Goal: Check status: Check status

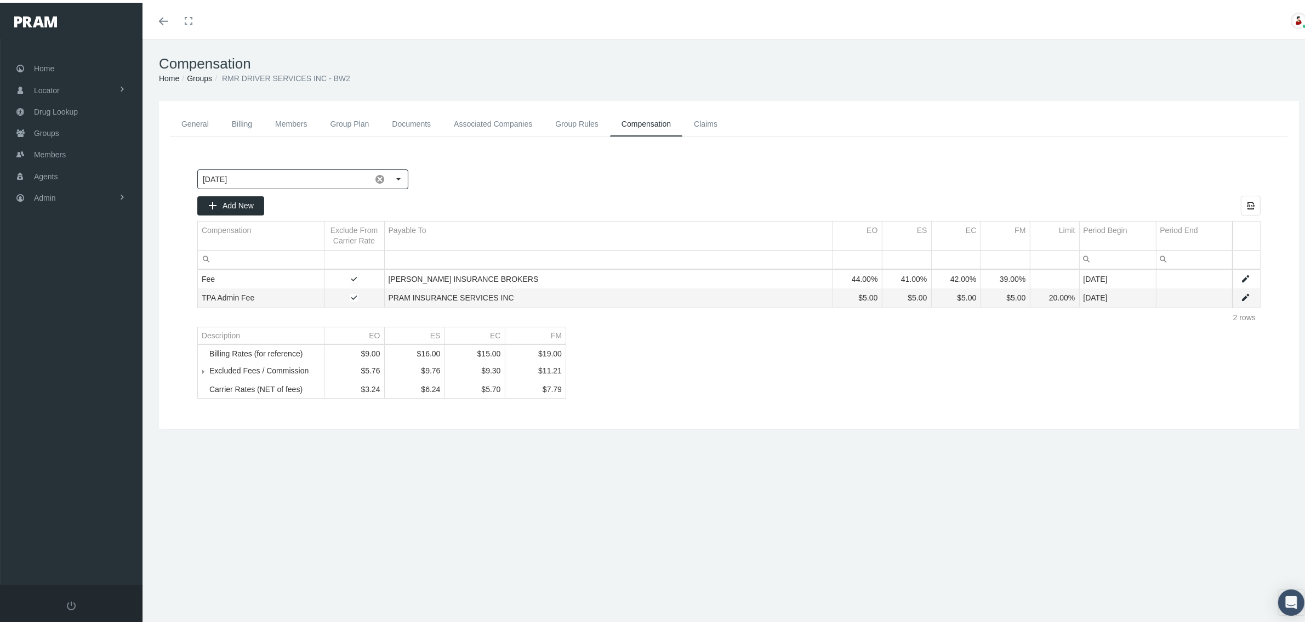
click at [491, 121] on link "Associated Companies" at bounding box center [492, 121] width 101 height 25
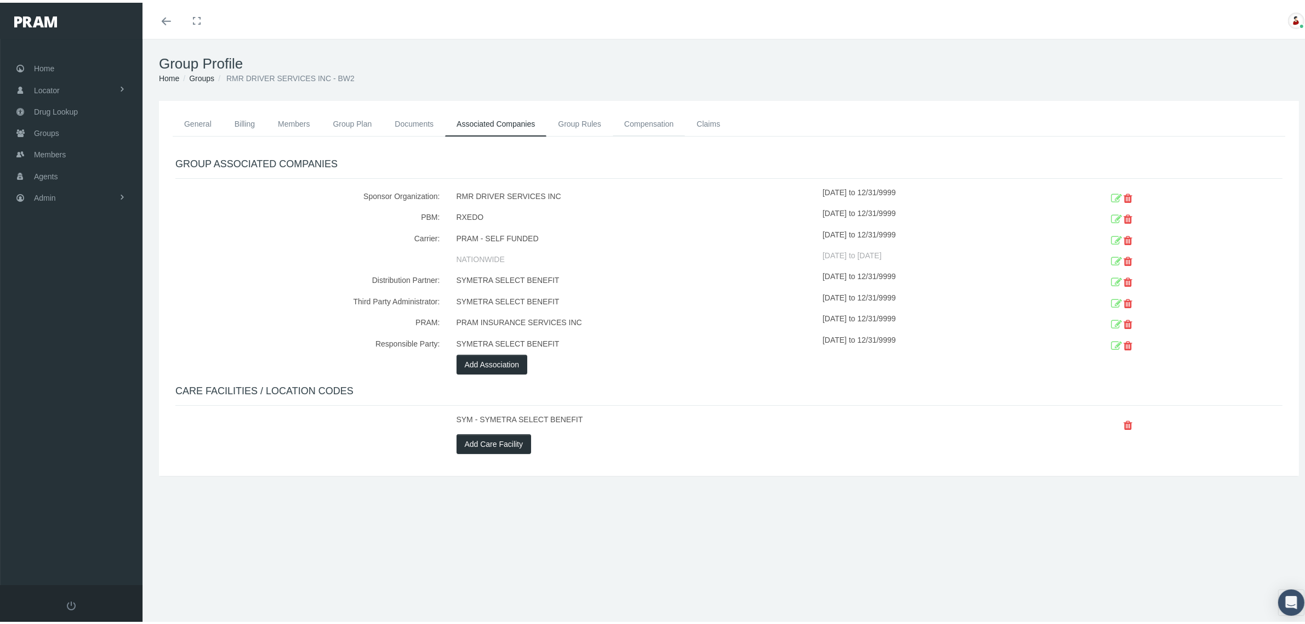
click at [658, 122] on link "Compensation" at bounding box center [649, 121] width 72 height 24
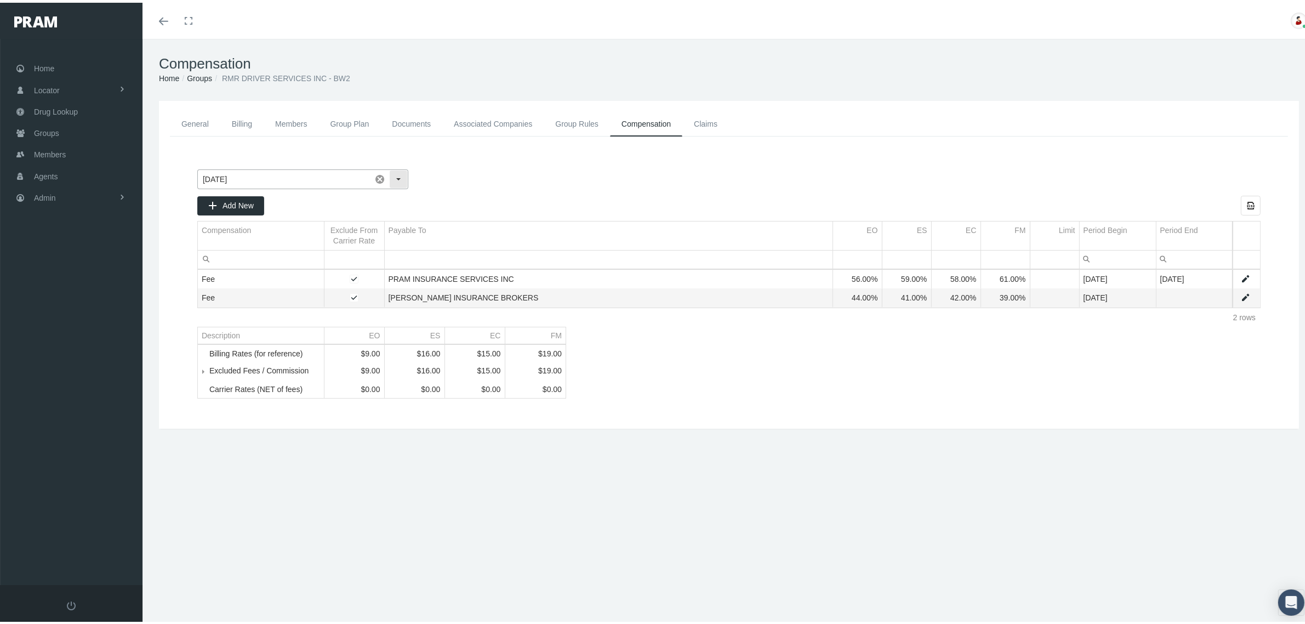
click at [395, 172] on div "Select" at bounding box center [399, 177] width 18 height 18
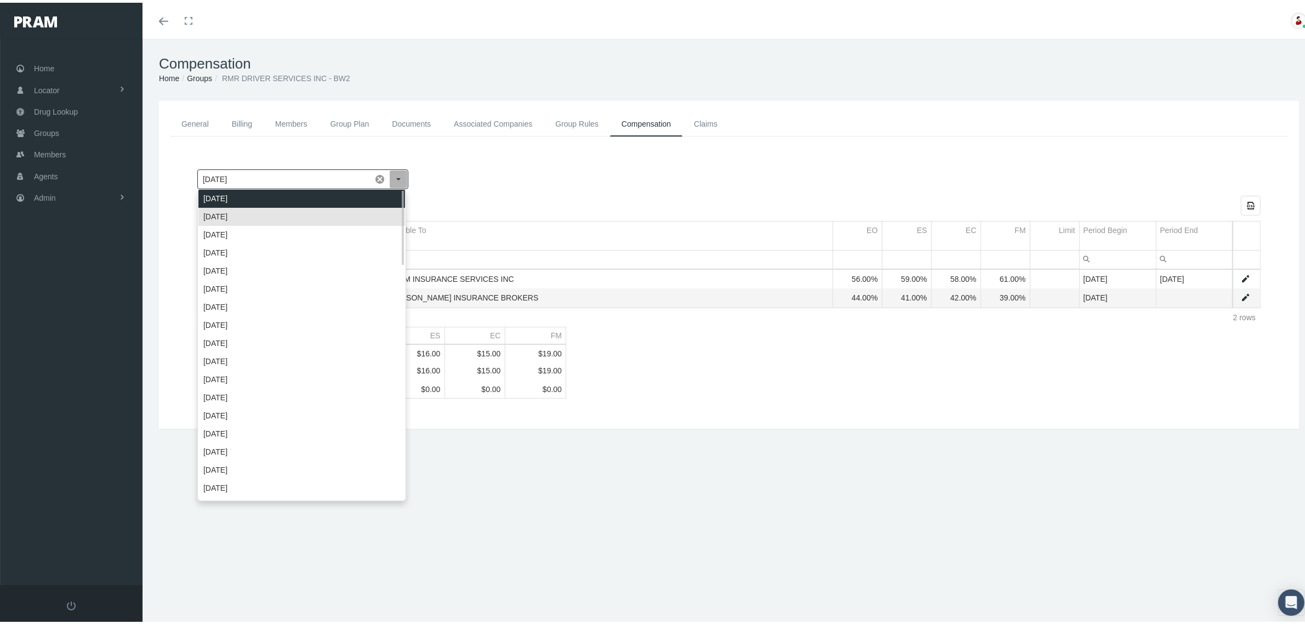
click at [345, 193] on div "[DATE]" at bounding box center [301, 196] width 207 height 18
type input "[DATE]"
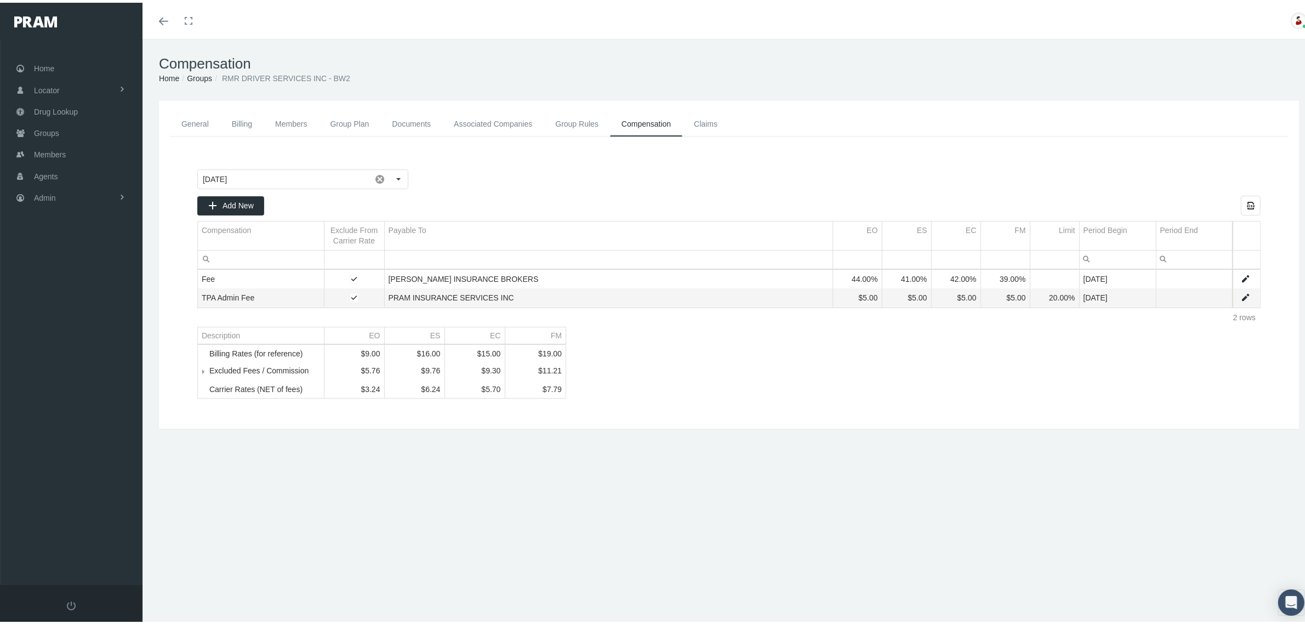
click at [929, 173] on div at bounding box center [835, 177] width 850 height 20
click at [398, 174] on div "Select" at bounding box center [399, 177] width 18 height 18
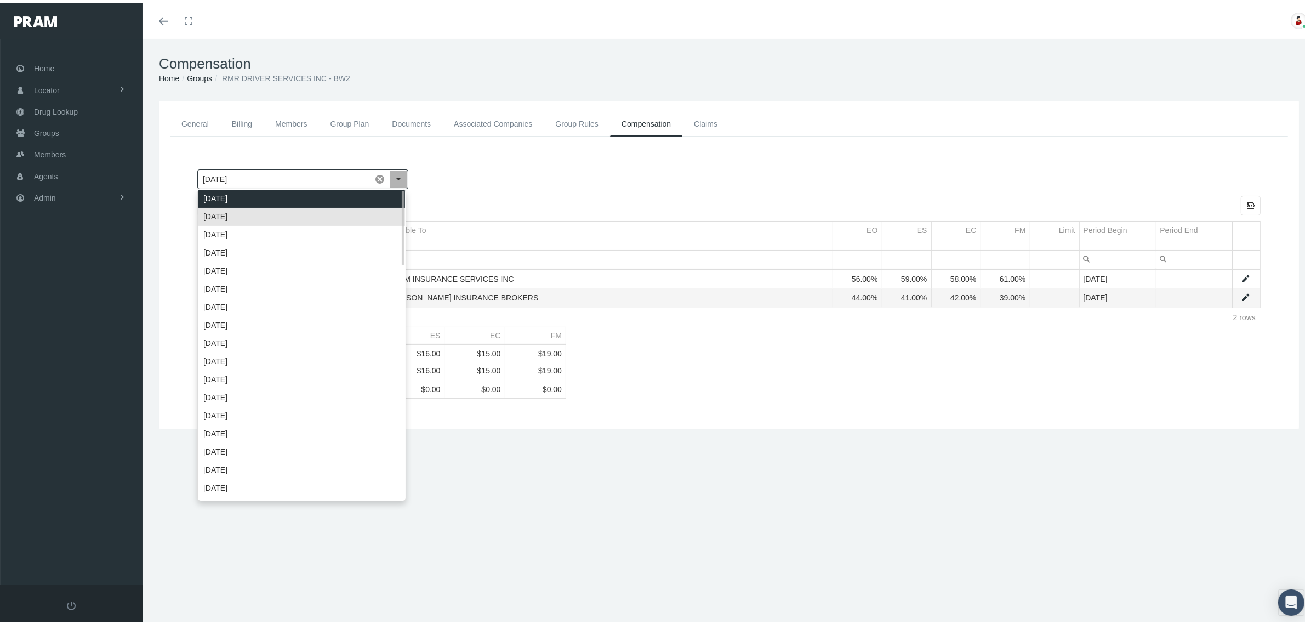
click at [366, 196] on div "October 2025" at bounding box center [301, 196] width 207 height 18
type input "October 2025"
